Goal: Information Seeking & Learning: Learn about a topic

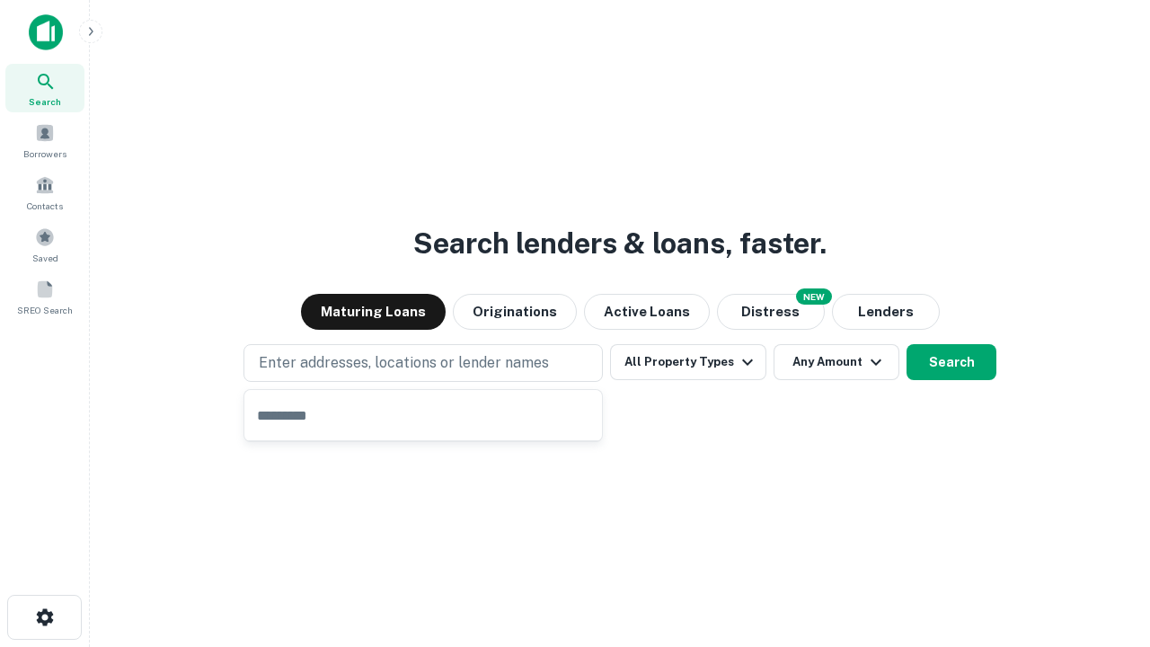
type input "**********"
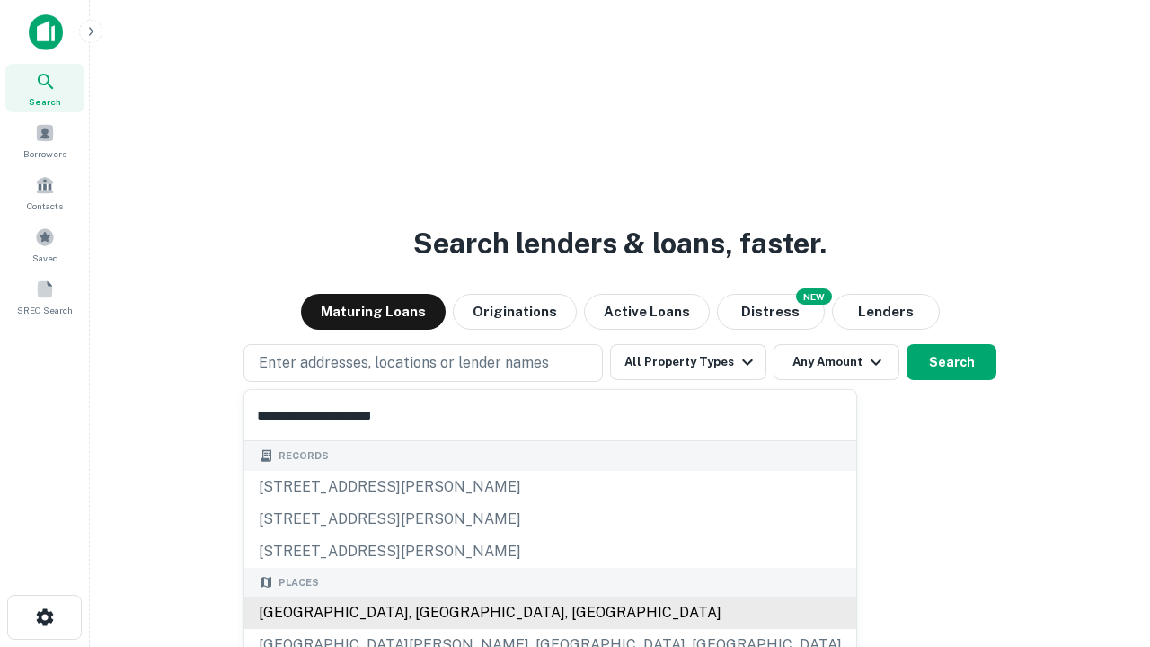
click at [429, 613] on div "[GEOGRAPHIC_DATA], [GEOGRAPHIC_DATA], [GEOGRAPHIC_DATA]" at bounding box center [550, 612] width 612 height 32
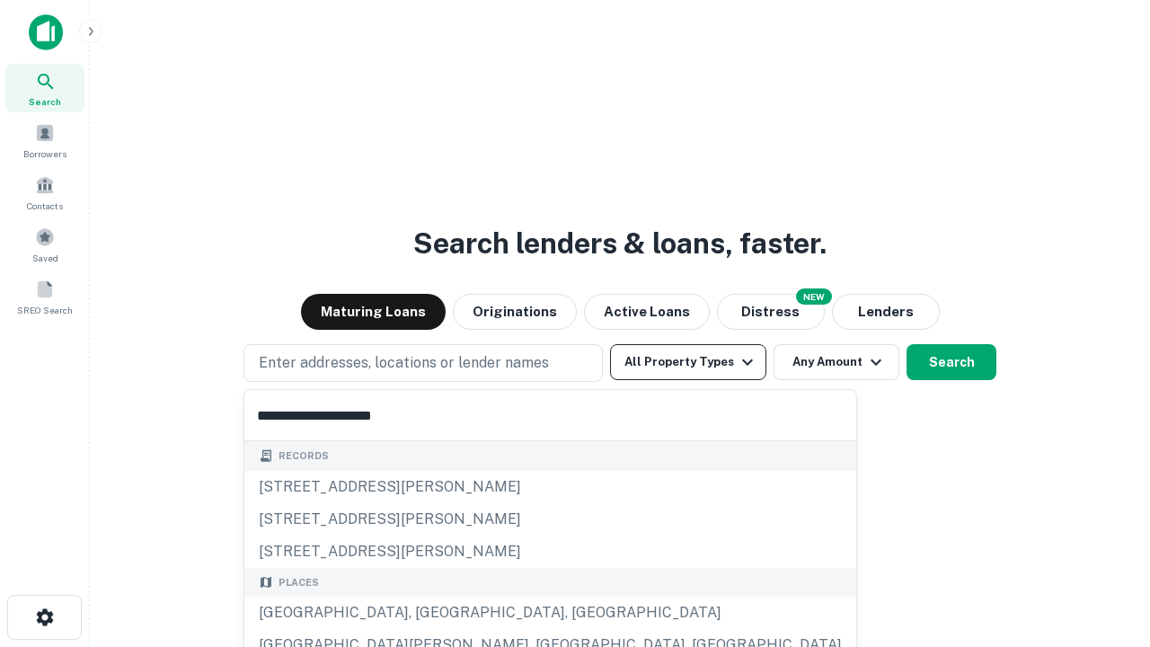
click at [688, 362] on button "All Property Types" at bounding box center [688, 362] width 156 height 36
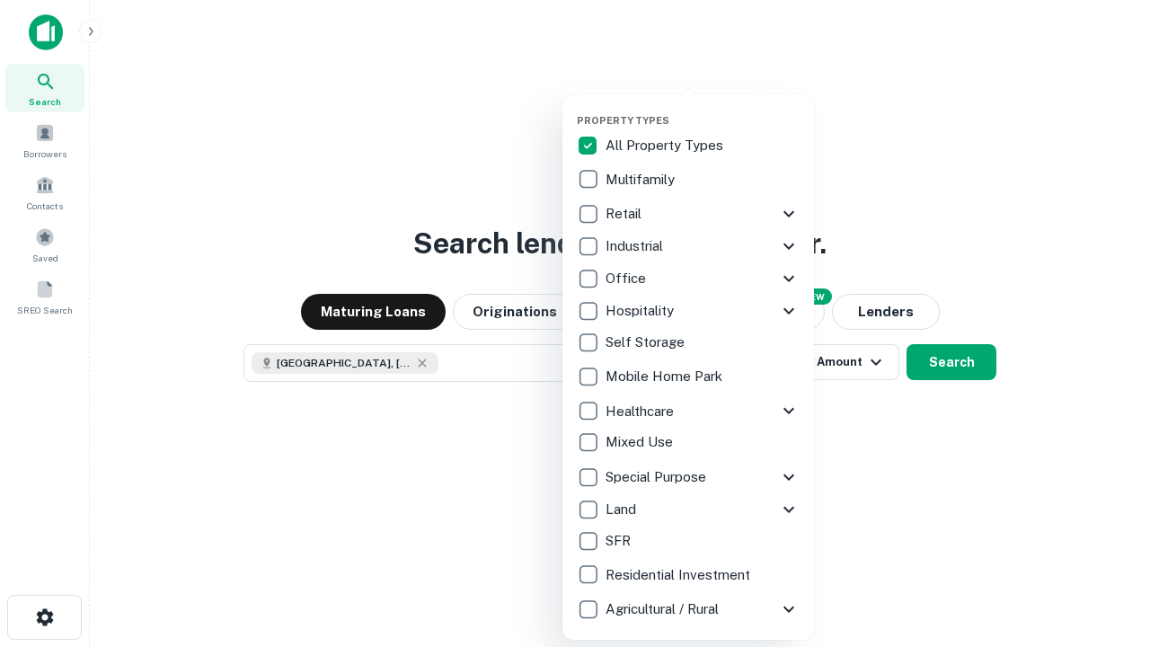
click at [702, 109] on button "button" at bounding box center [702, 109] width 251 height 1
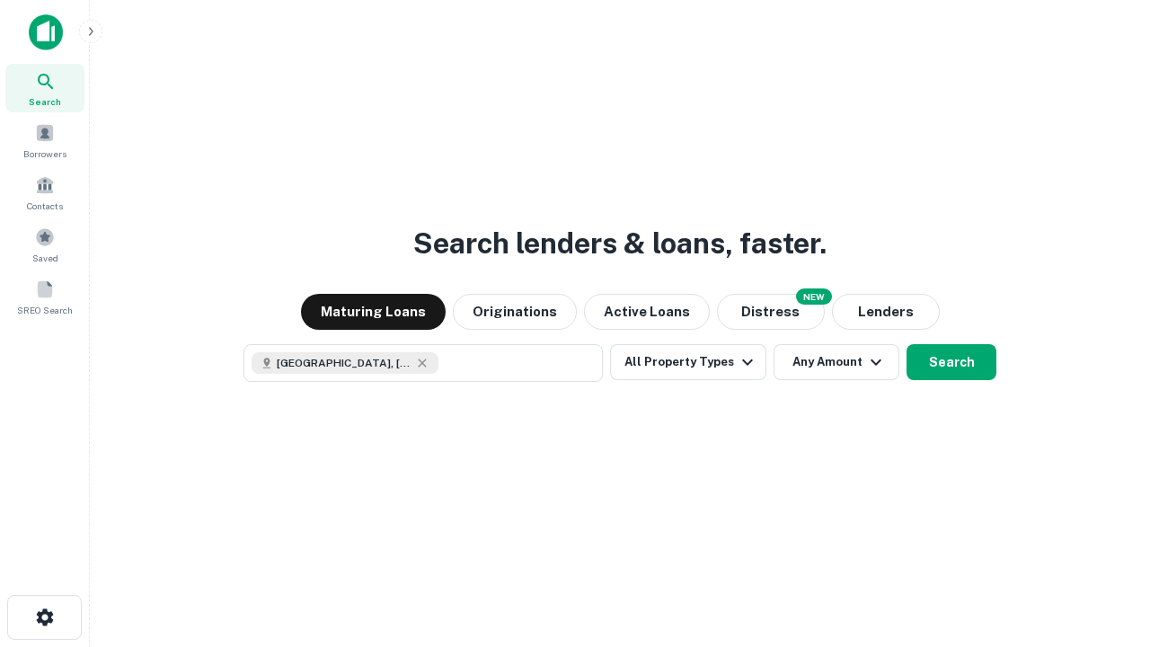
scroll to position [29, 0]
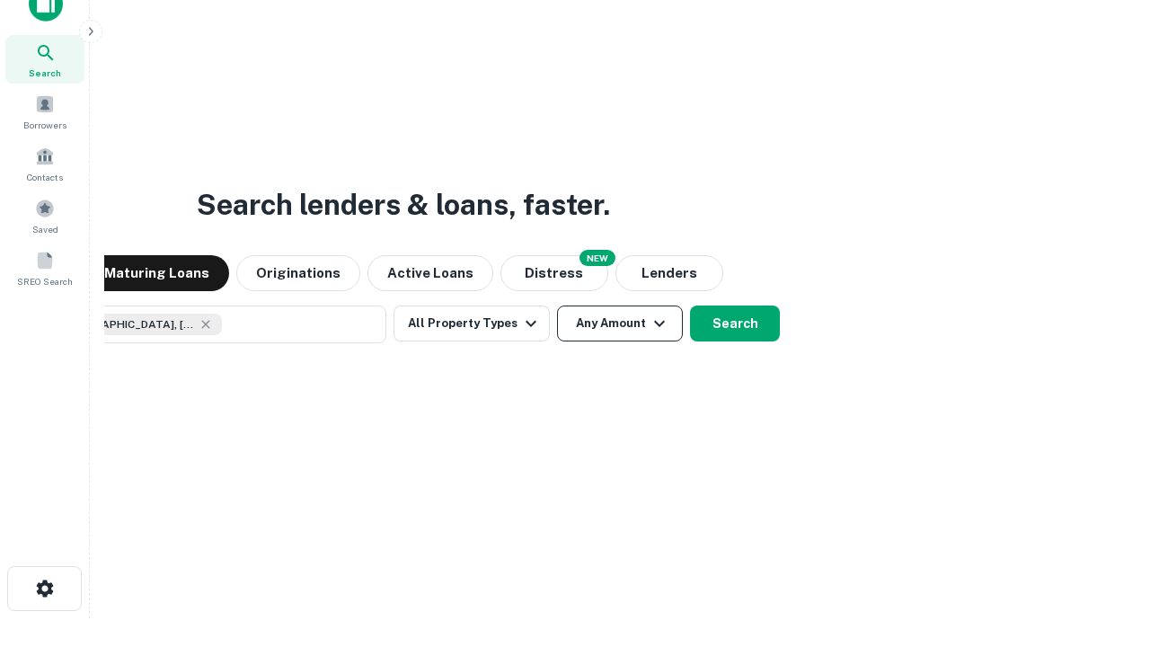
click at [557, 305] on button "Any Amount" at bounding box center [620, 323] width 126 height 36
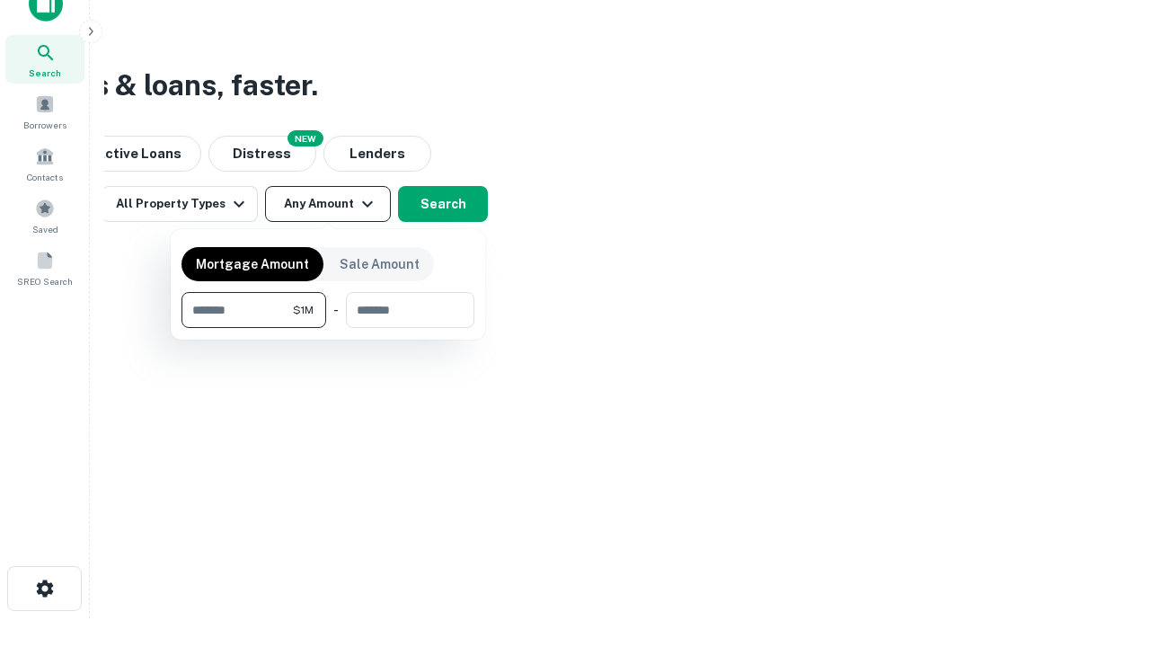
type input "*******"
click at [328, 328] on button "button" at bounding box center [327, 328] width 293 height 1
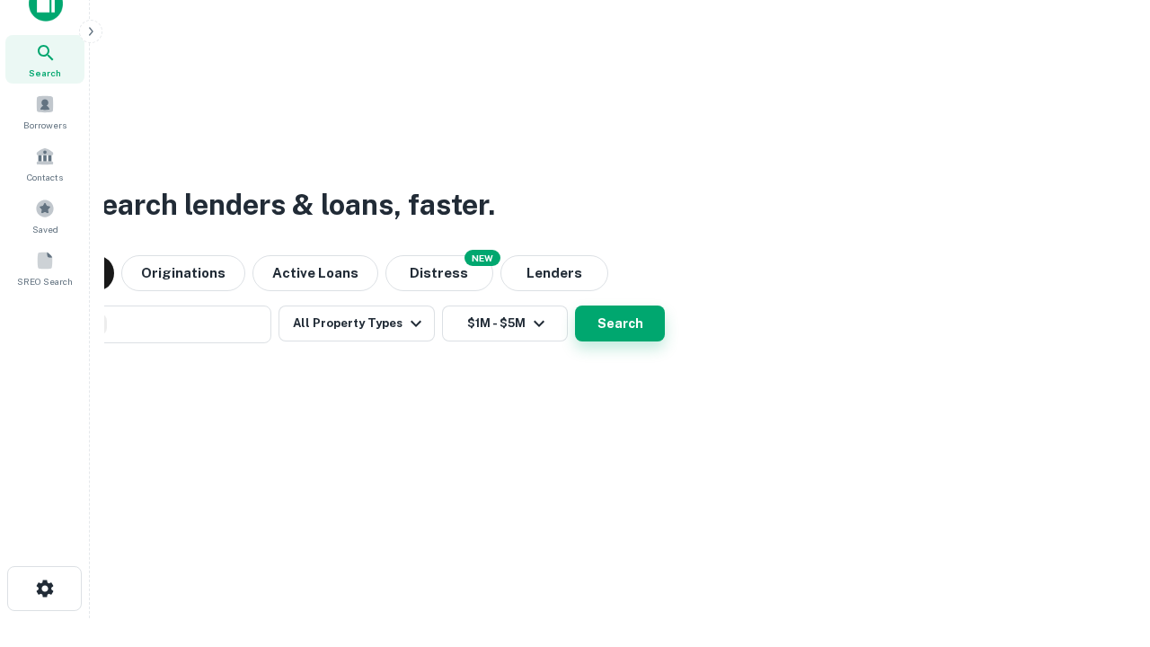
click at [575, 305] on button "Search" at bounding box center [620, 323] width 90 height 36
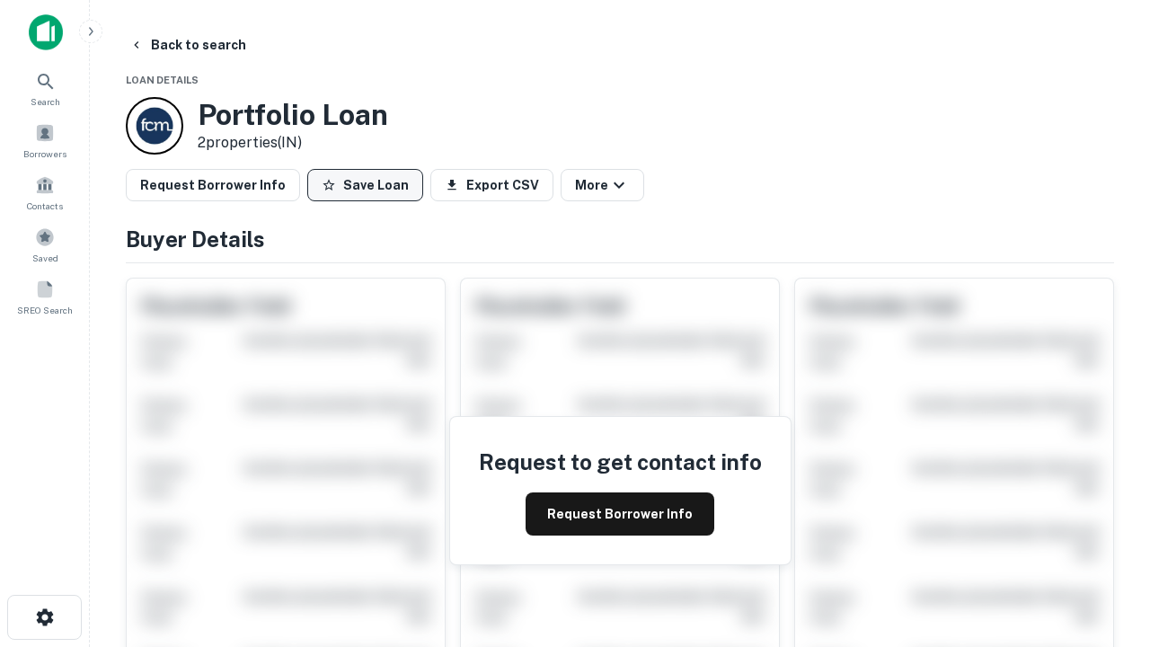
click at [365, 185] on button "Save Loan" at bounding box center [365, 185] width 116 height 32
click at [369, 185] on button "Save Loan" at bounding box center [365, 185] width 116 height 32
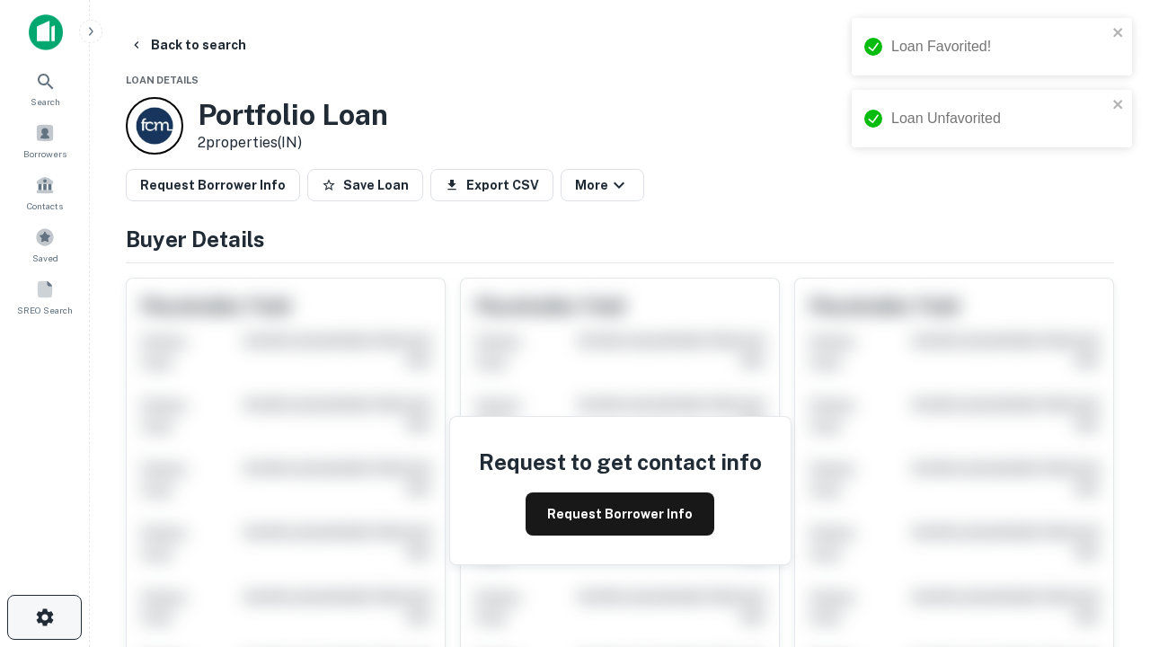
click at [44, 617] on icon "button" at bounding box center [45, 617] width 22 height 22
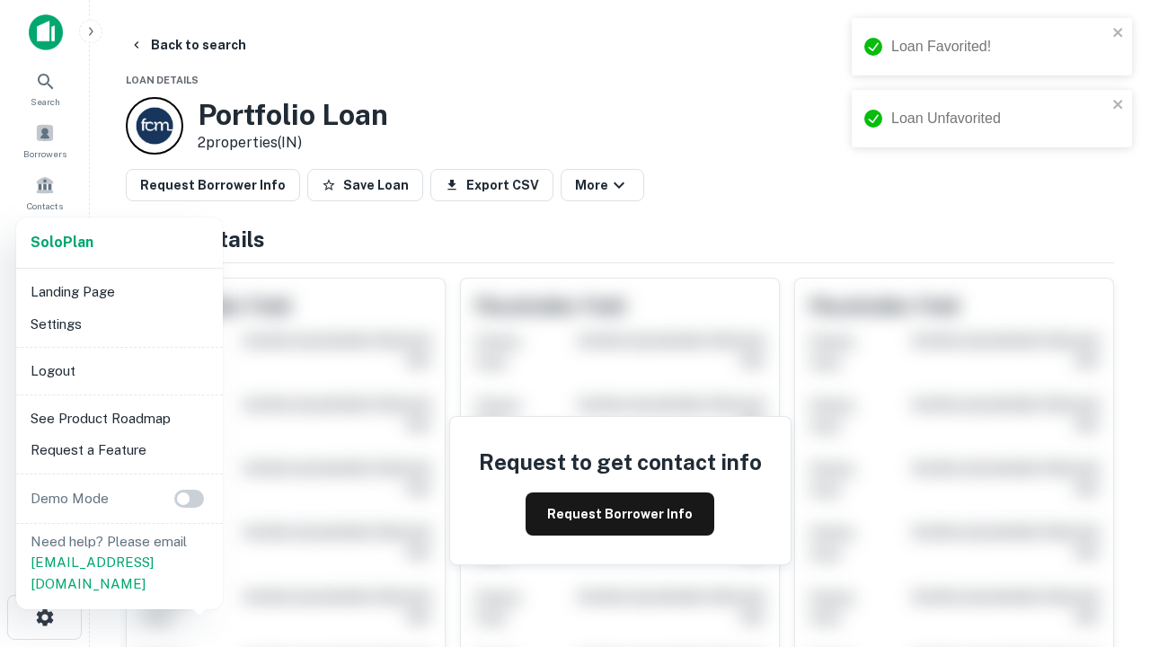
click at [119, 370] on li "Logout" at bounding box center [119, 371] width 192 height 32
